Goal: Use online tool/utility: Utilize a website feature to perform a specific function

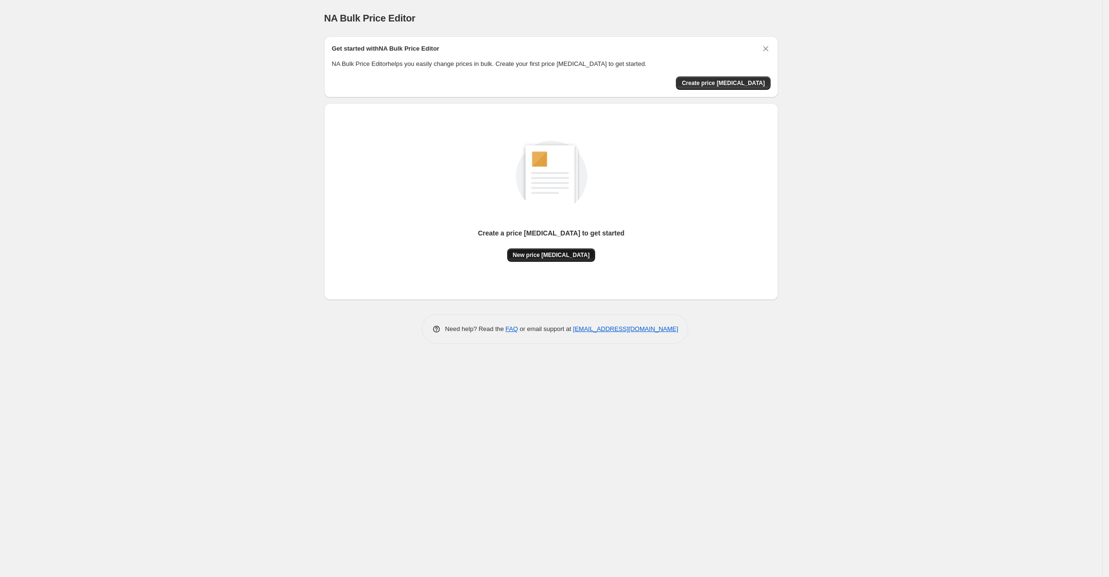
click at [542, 256] on span "New price [MEDICAL_DATA]" at bounding box center [551, 255] width 77 height 8
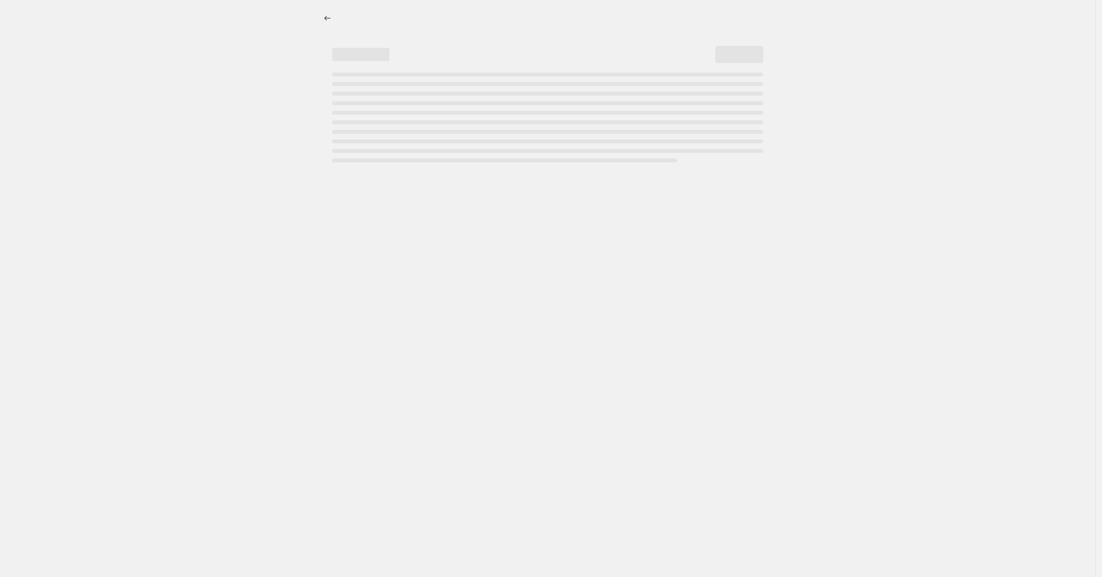
select select "percentage"
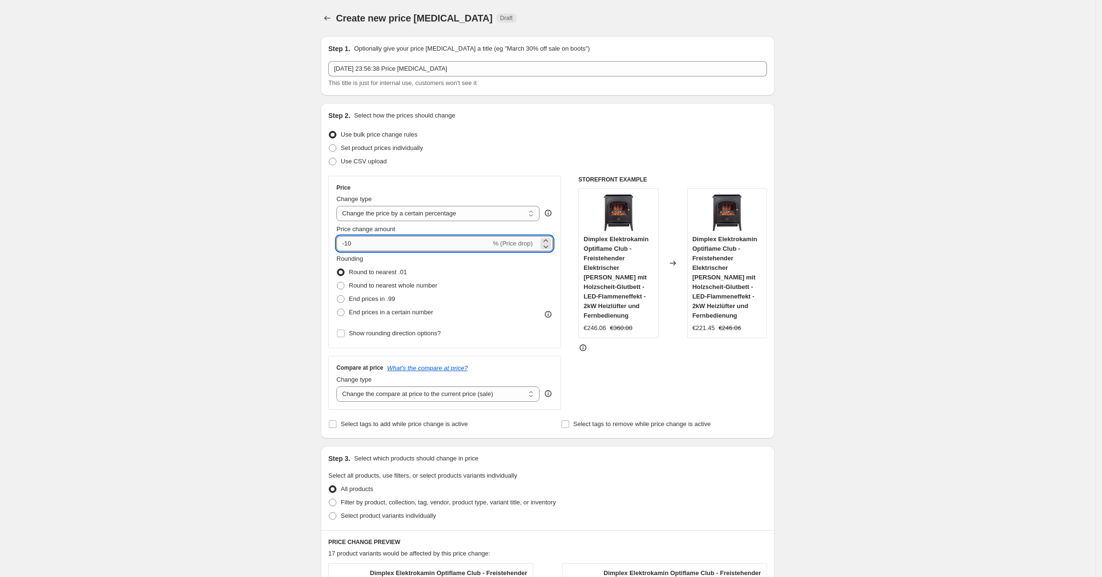
drag, startPoint x: 429, startPoint y: 241, endPoint x: 348, endPoint y: 242, distance: 81.3
click at [348, 242] on input "-10" at bounding box center [414, 243] width 154 height 15
type input "-25"
click at [591, 144] on div "Set product prices individually" at bounding box center [547, 147] width 439 height 13
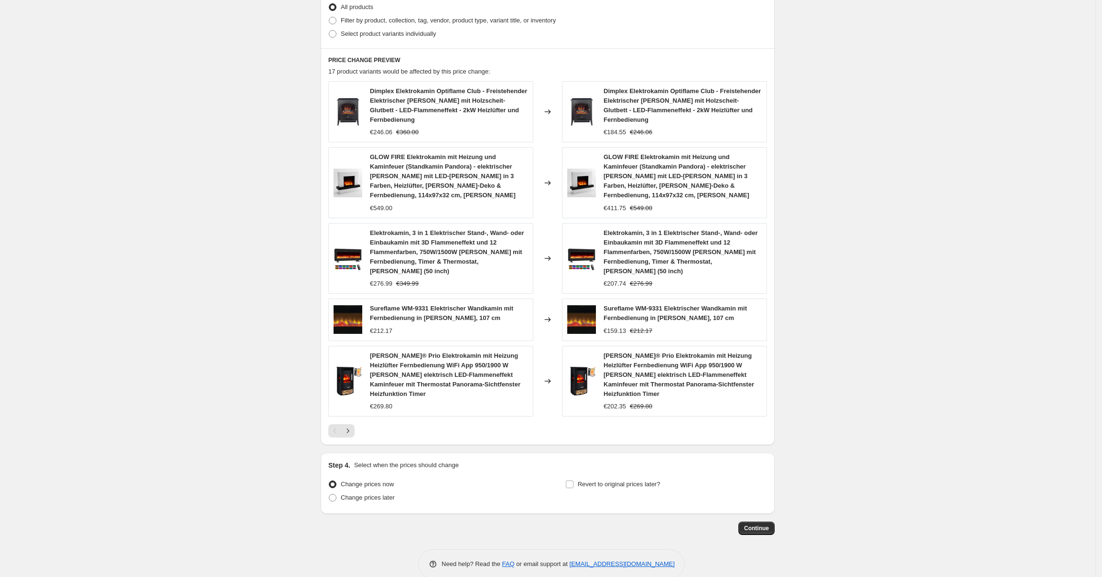
click at [747, 505] on div "Step 1. Optionally give your price [MEDICAL_DATA] a title (eg "March 30% off sa…" at bounding box center [544, 40] width 462 height 989
click at [754, 525] on span "Continue" at bounding box center [756, 529] width 25 height 8
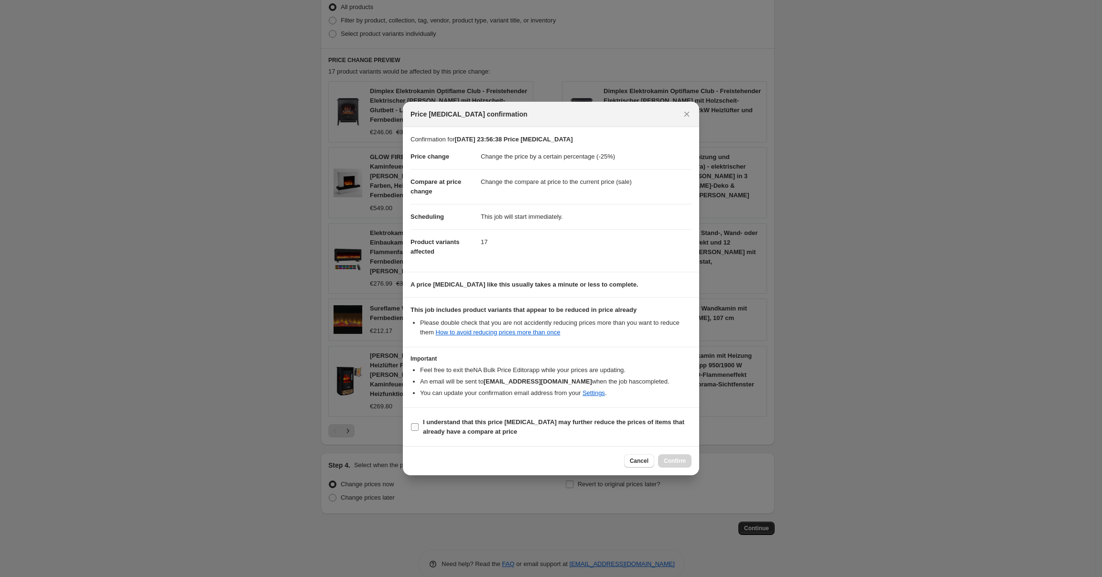
click at [578, 419] on b "I understand that this price [MEDICAL_DATA] may further reduce the prices of it…" at bounding box center [553, 427] width 261 height 17
click at [419, 424] on input "I understand that this price [MEDICAL_DATA] may further reduce the prices of it…" at bounding box center [415, 428] width 8 height 8
checkbox input "true"
click at [674, 461] on span "Confirm" at bounding box center [675, 461] width 22 height 8
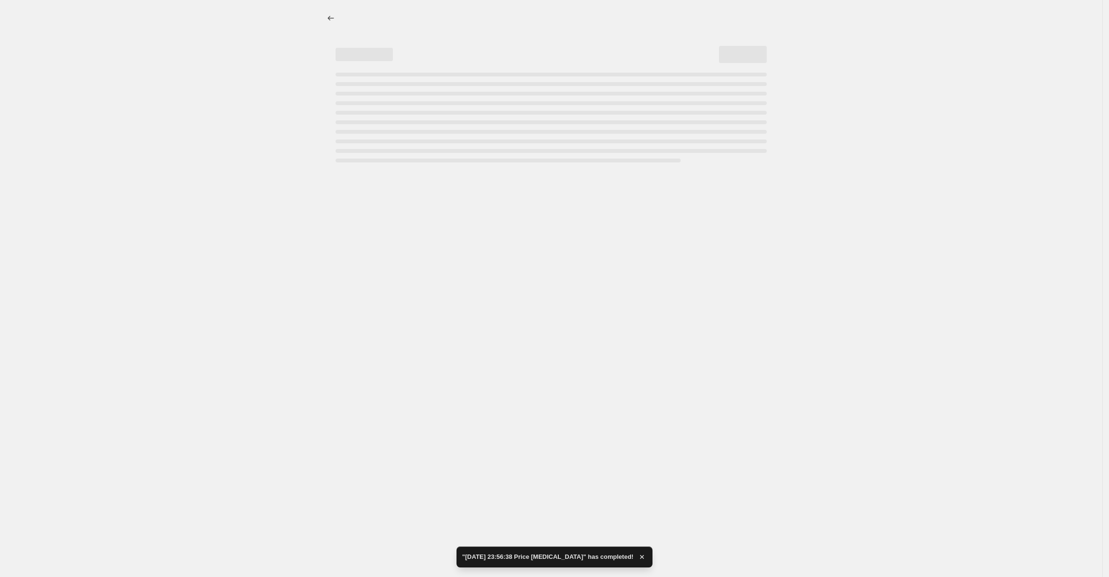
select select "percentage"
